Goal: Task Accomplishment & Management: Manage account settings

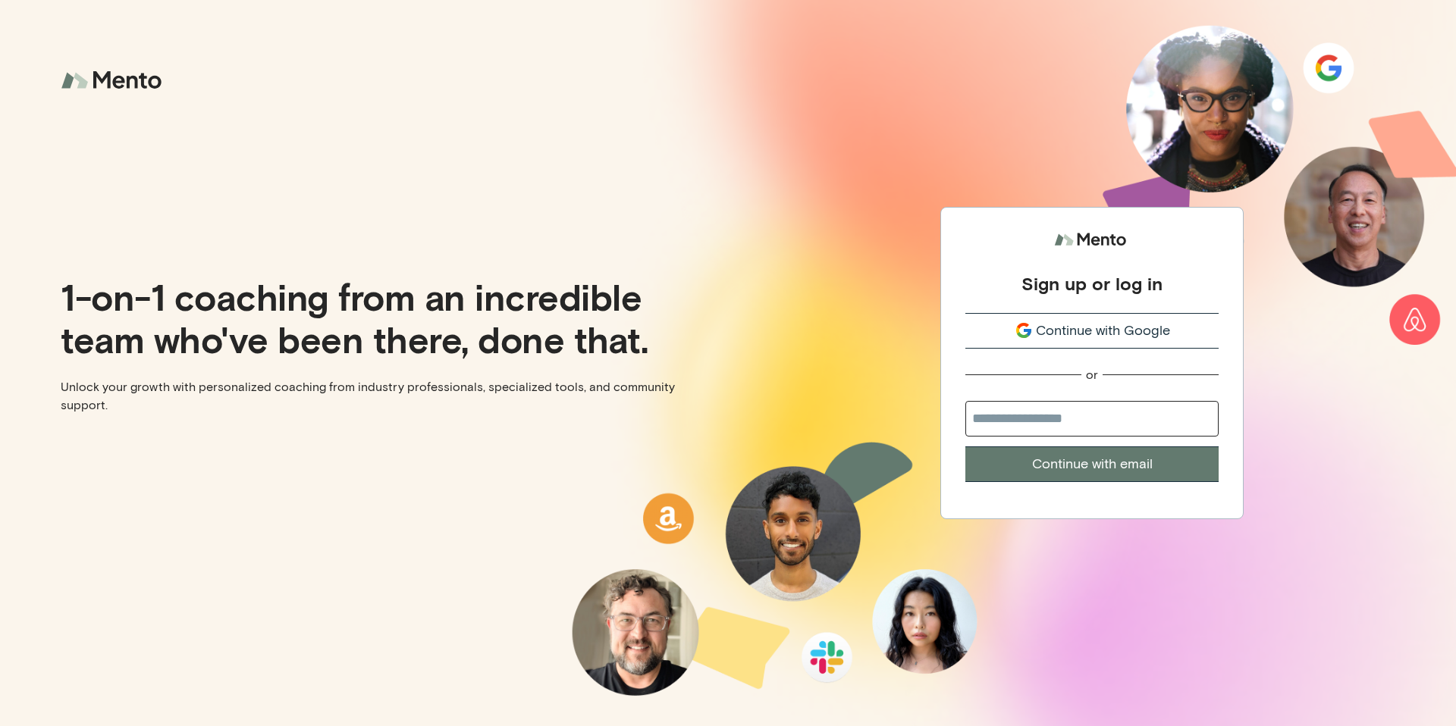
click at [1013, 415] on input "email" at bounding box center [1091, 419] width 253 height 36
type input "**********"
click at [1081, 454] on button "Continue with email" at bounding box center [1091, 465] width 253 height 36
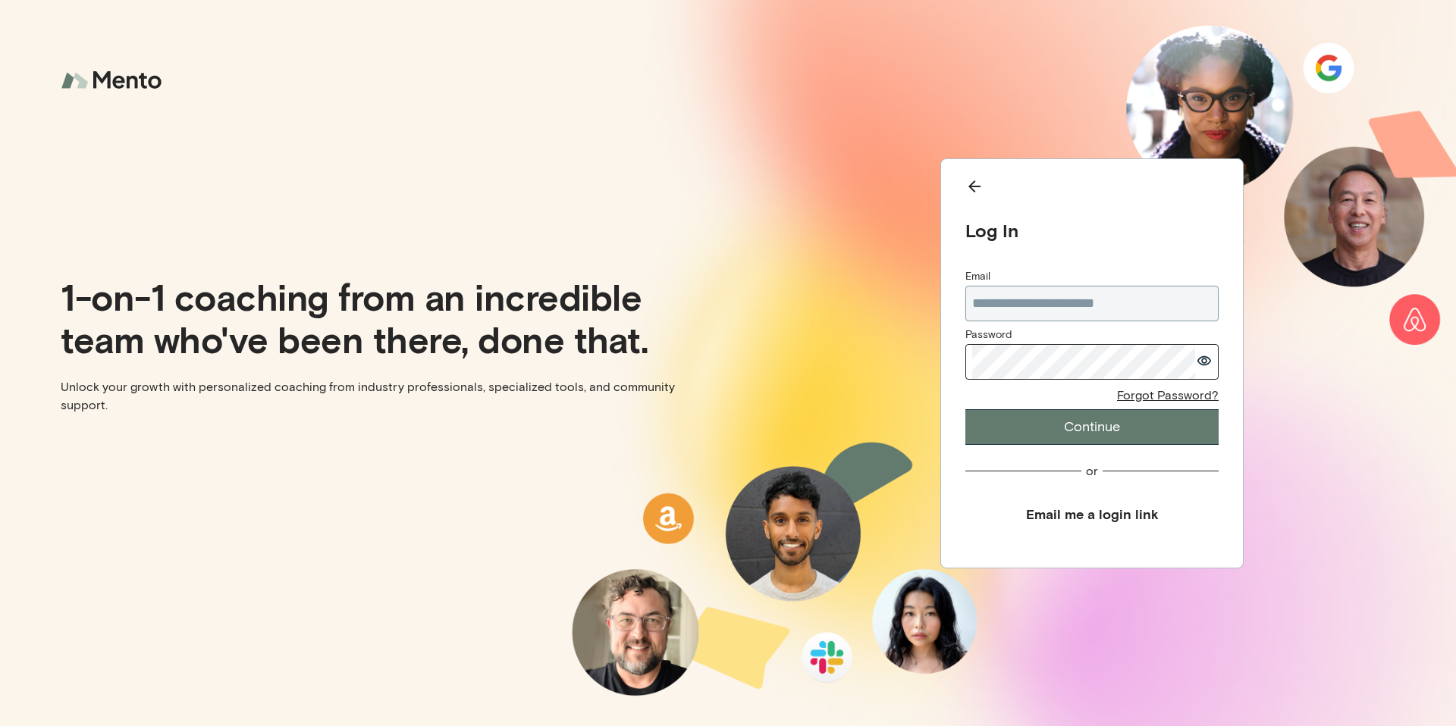
click at [965, 409] on button "Continue" at bounding box center [1091, 427] width 253 height 36
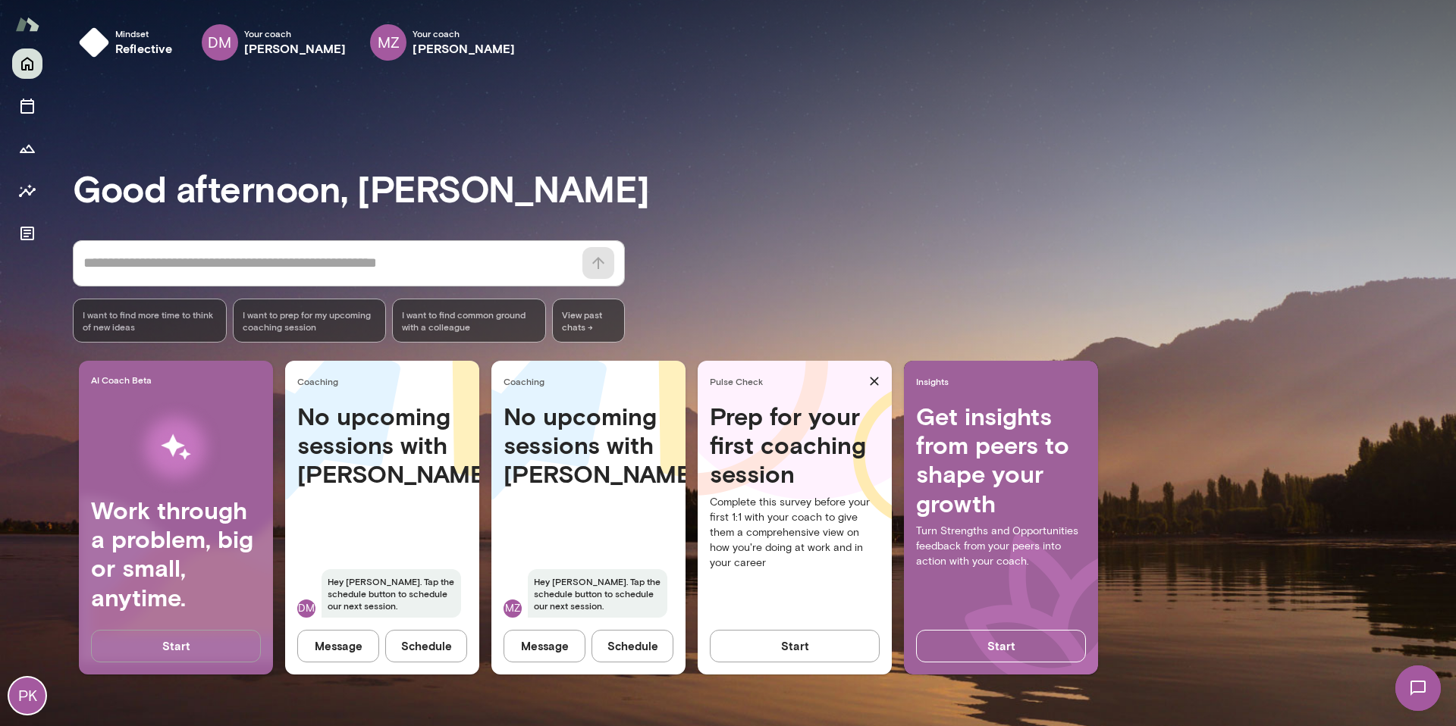
click at [172, 641] on button "Start" at bounding box center [176, 646] width 170 height 32
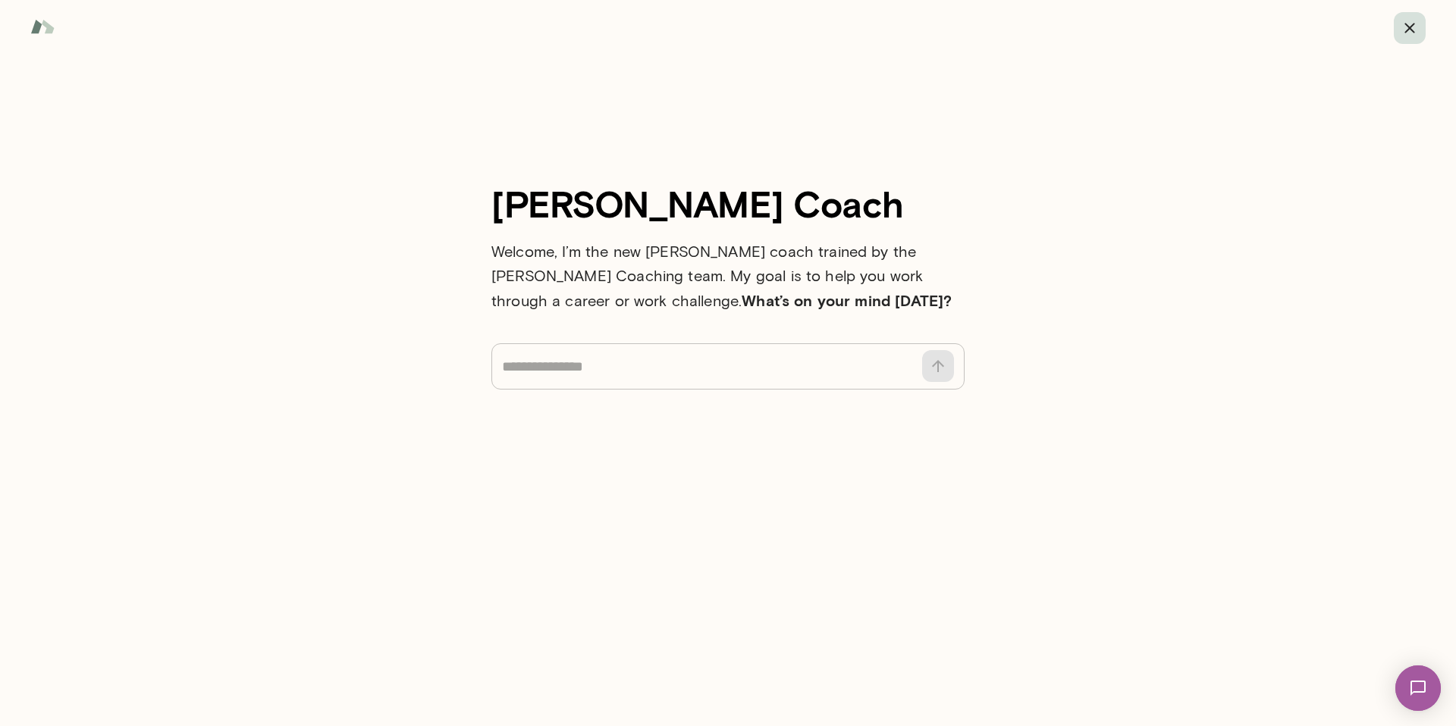
click at [1401, 26] on icon "button" at bounding box center [1410, 28] width 18 height 18
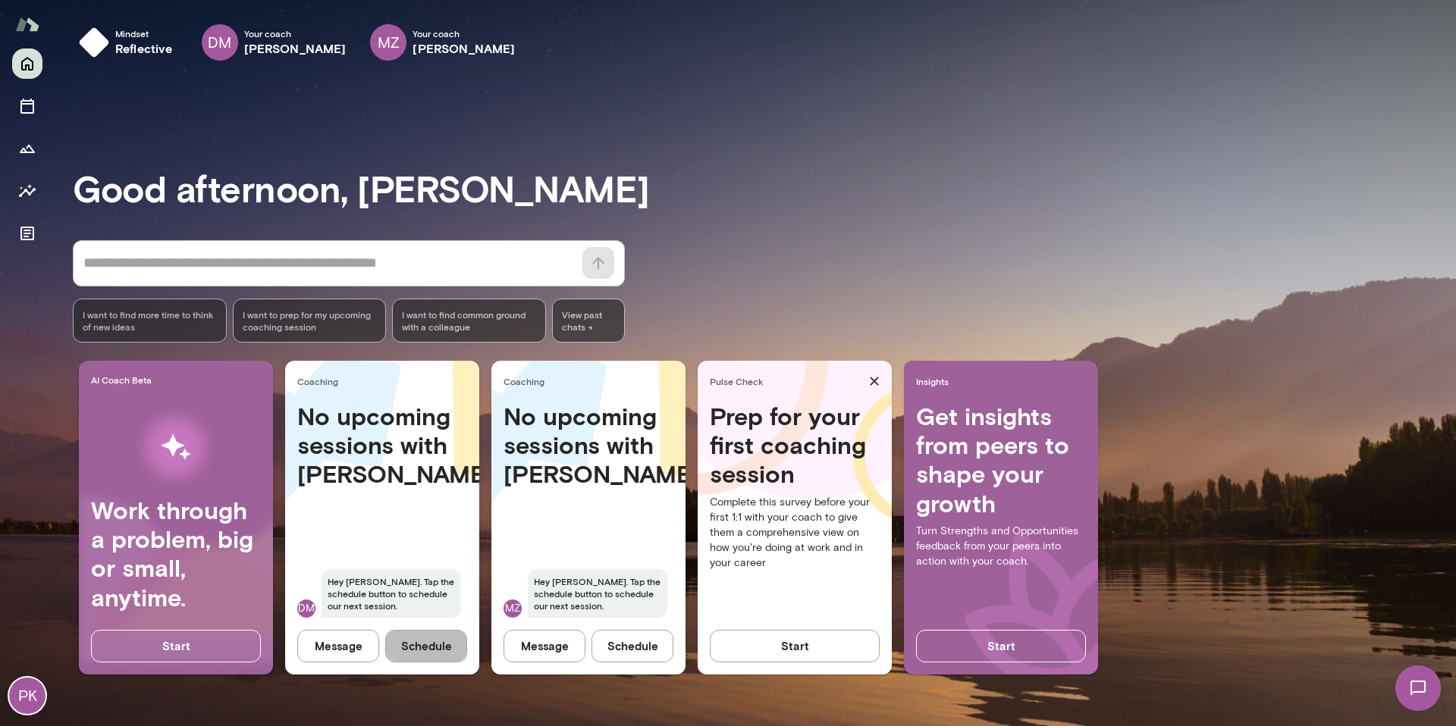
click at [444, 651] on button "Schedule" at bounding box center [426, 646] width 82 height 32
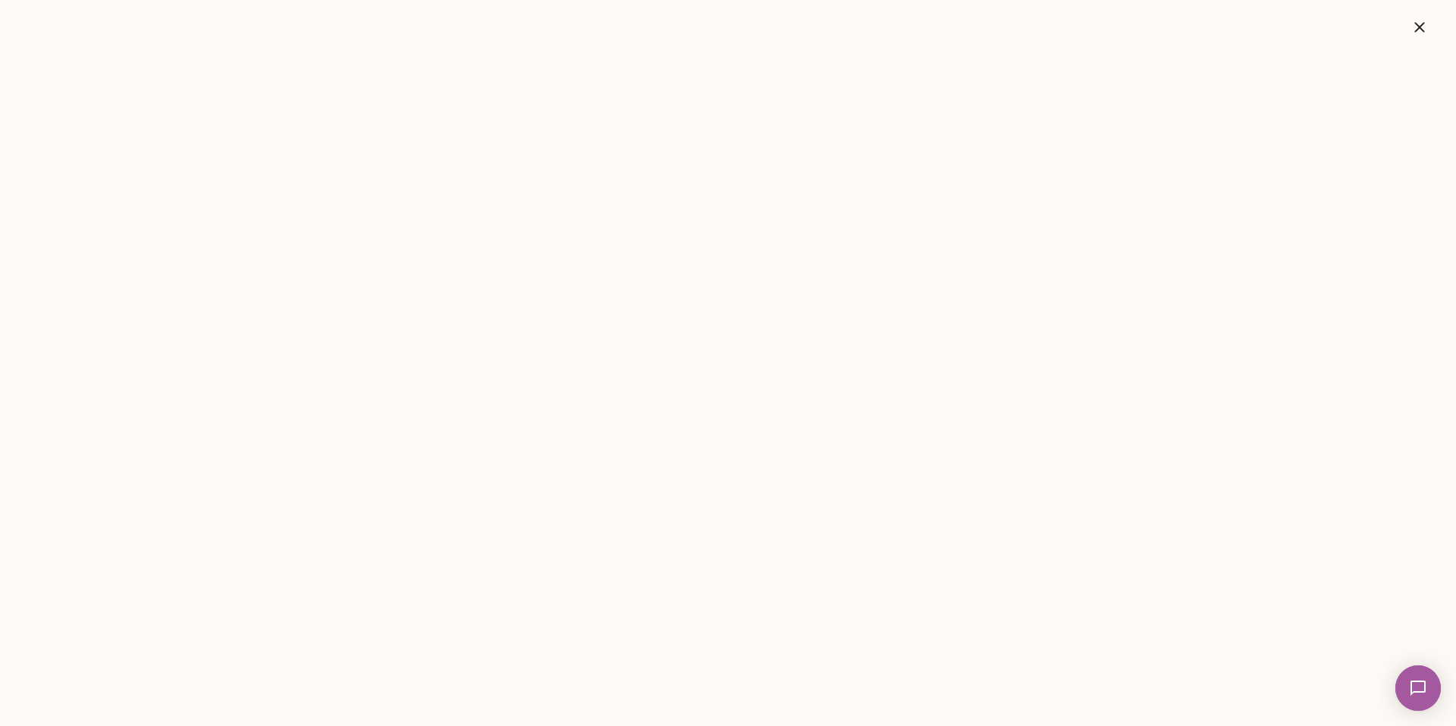
click at [1417, 25] on icon "button" at bounding box center [1419, 27] width 10 height 10
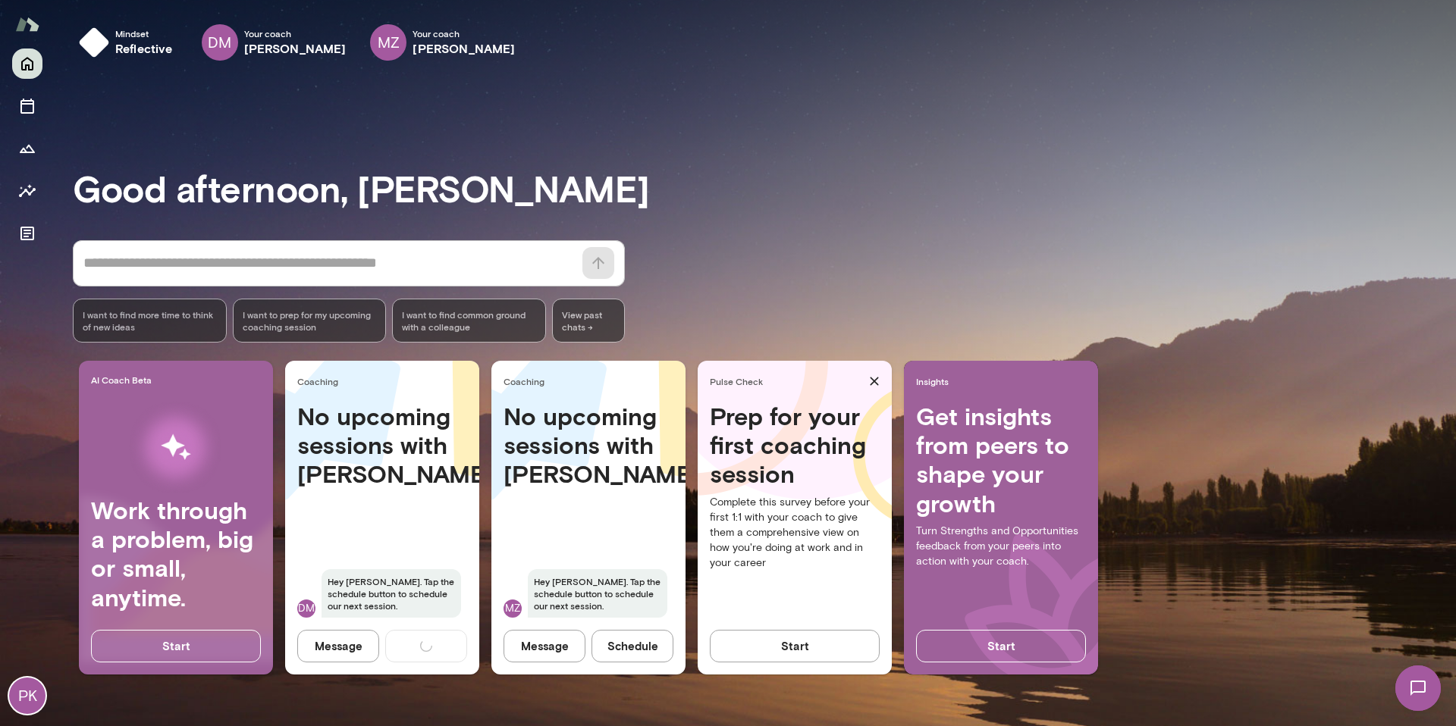
click at [24, 693] on div "PK" at bounding box center [27, 696] width 36 height 36
click at [162, 99] on button "View or edit profile" at bounding box center [139, 91] width 95 height 16
click at [413, 643] on button "Schedule" at bounding box center [426, 646] width 82 height 32
